Goal: Task Accomplishment & Management: Manage account settings

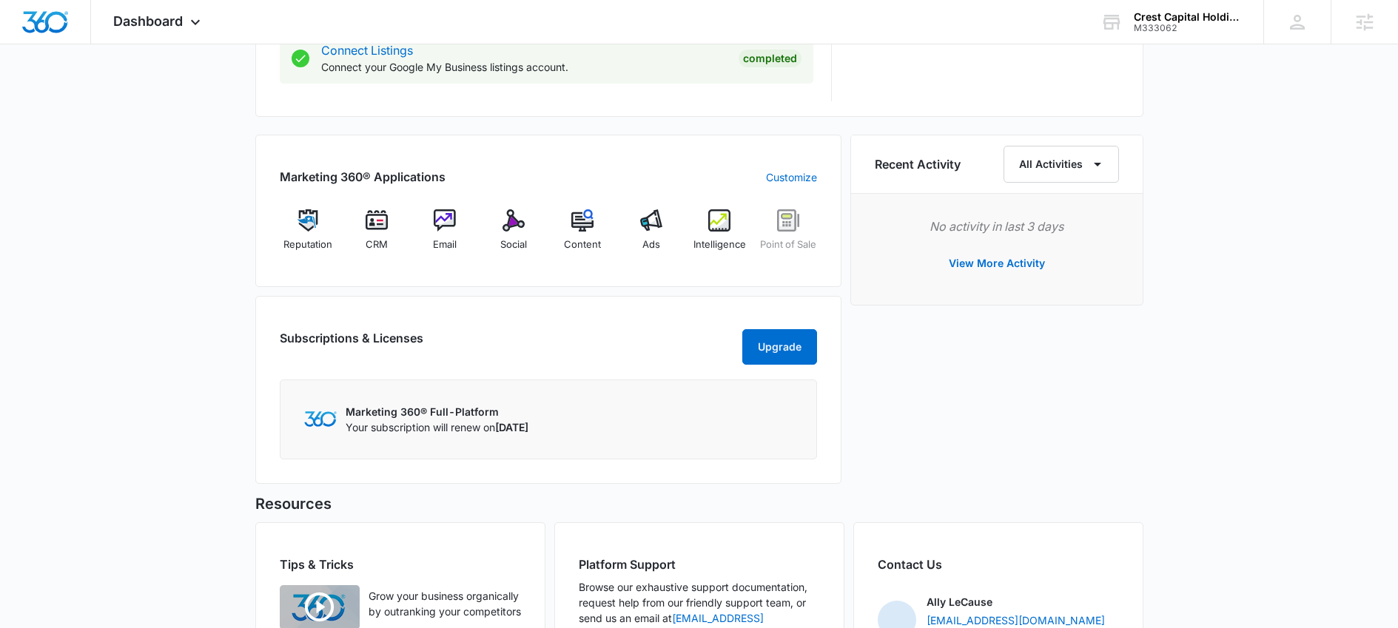
scroll to position [858, 0]
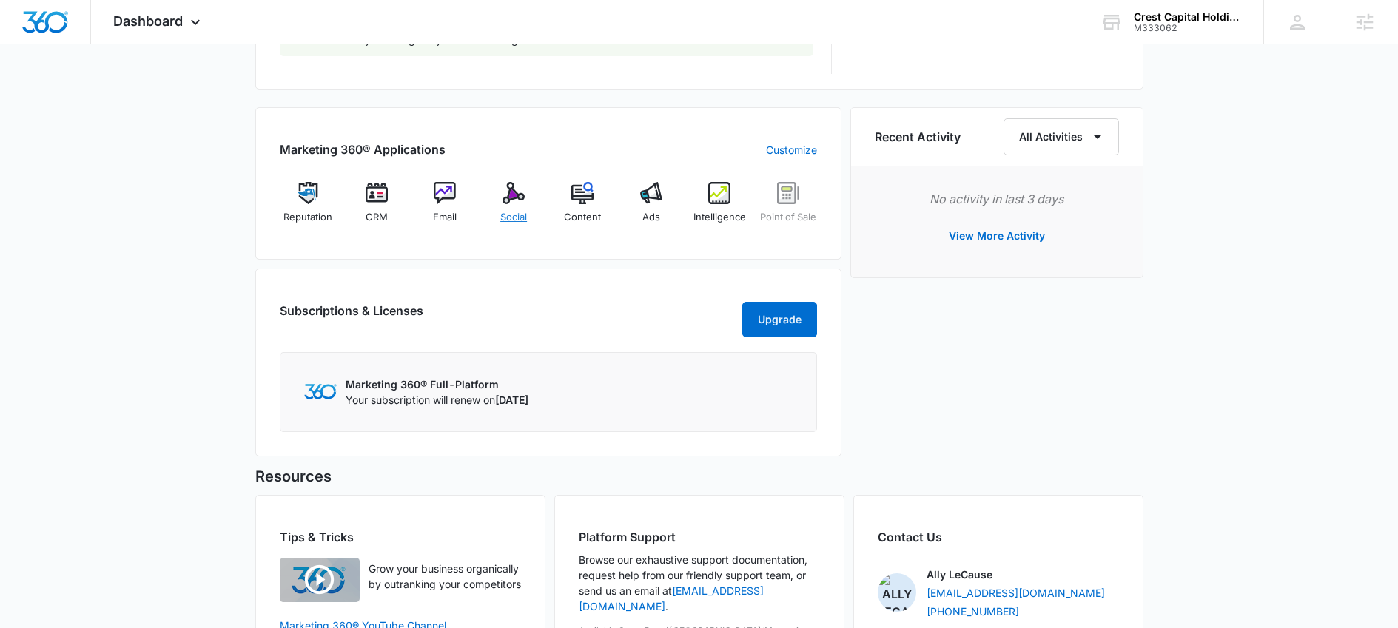
click at [500, 187] on div "Social" at bounding box center [514, 208] width 57 height 53
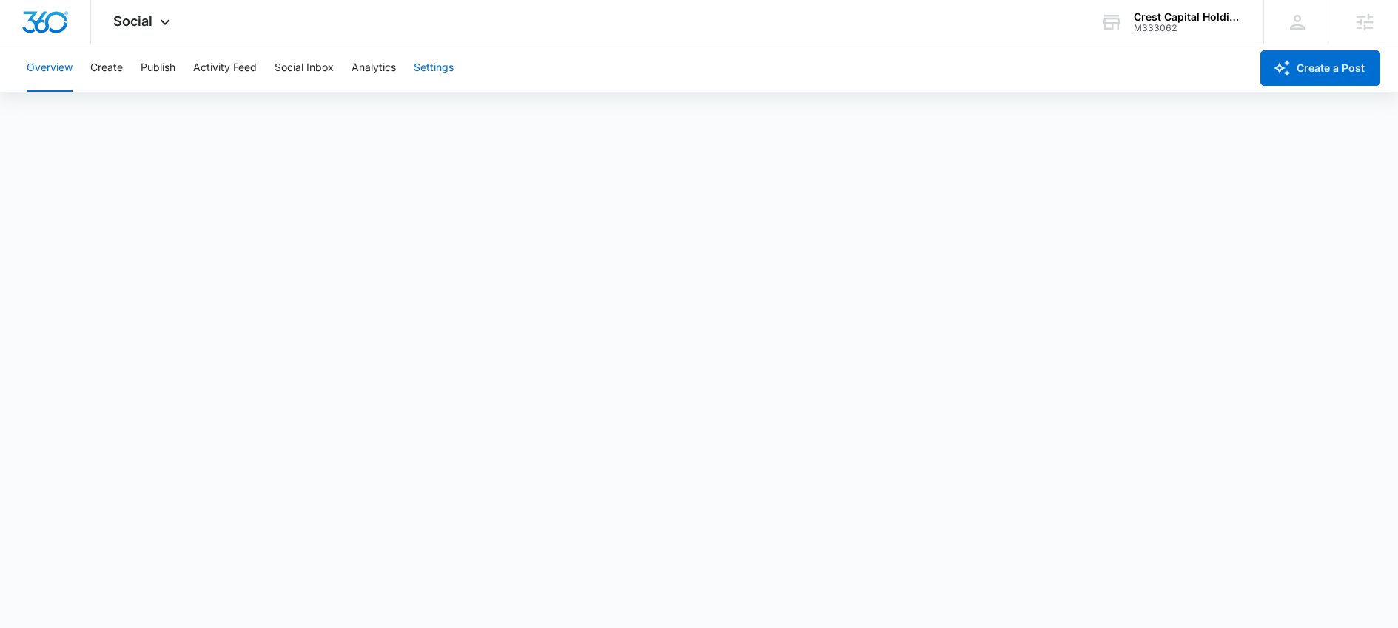
click at [438, 71] on button "Settings" at bounding box center [434, 67] width 40 height 47
